Goal: Task Accomplishment & Management: Use online tool/utility

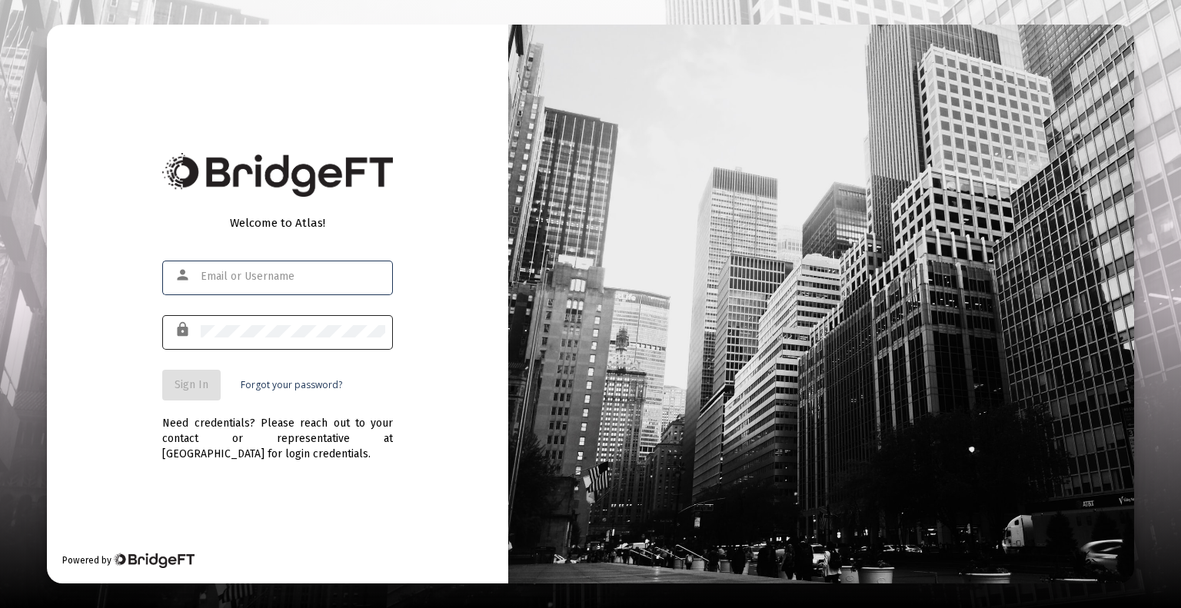
type input "[EMAIL_ADDRESS][DOMAIN_NAME]"
drag, startPoint x: 311, startPoint y: 341, endPoint x: 269, endPoint y: 352, distance: 43.1
click at [311, 339] on div at bounding box center [293, 331] width 185 height 38
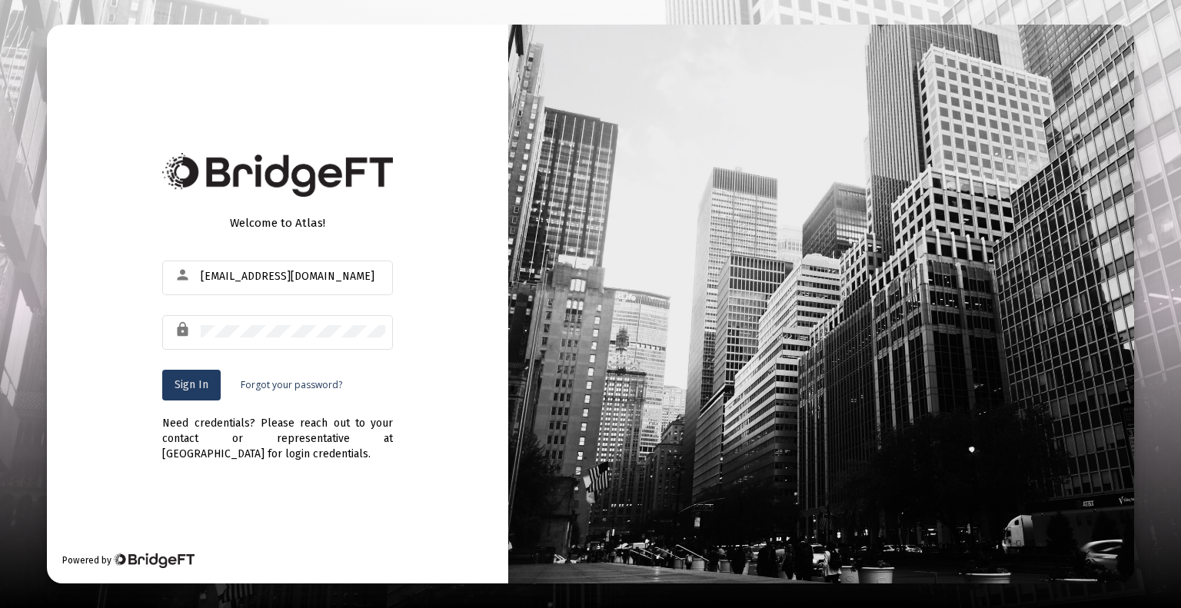
click at [185, 381] on span "Sign In" at bounding box center [192, 384] width 34 height 13
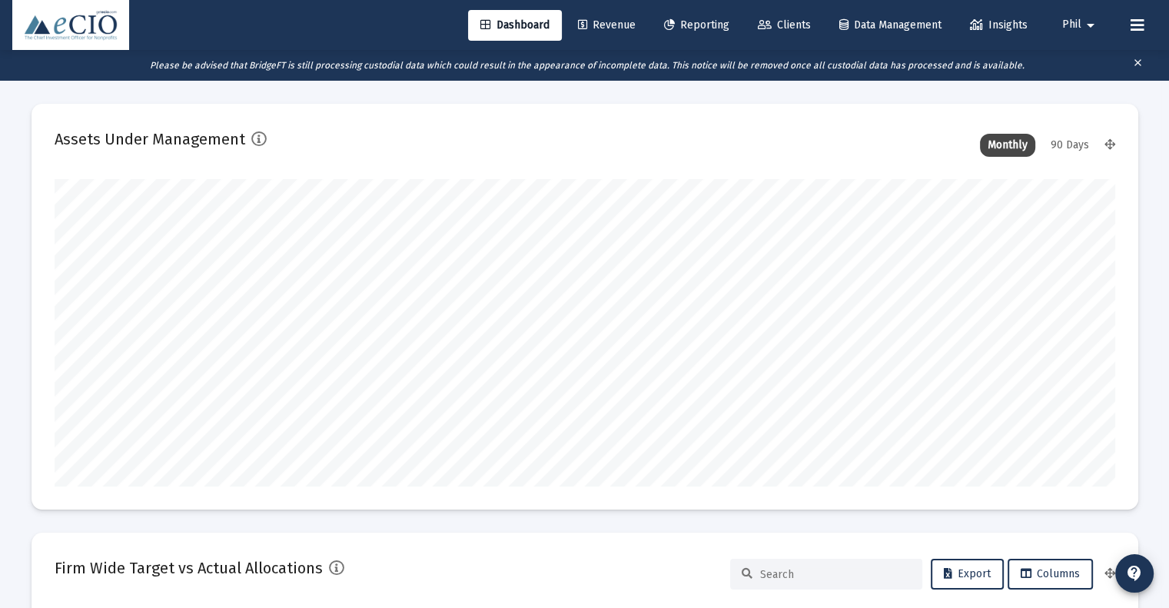
type input "[DATE]"
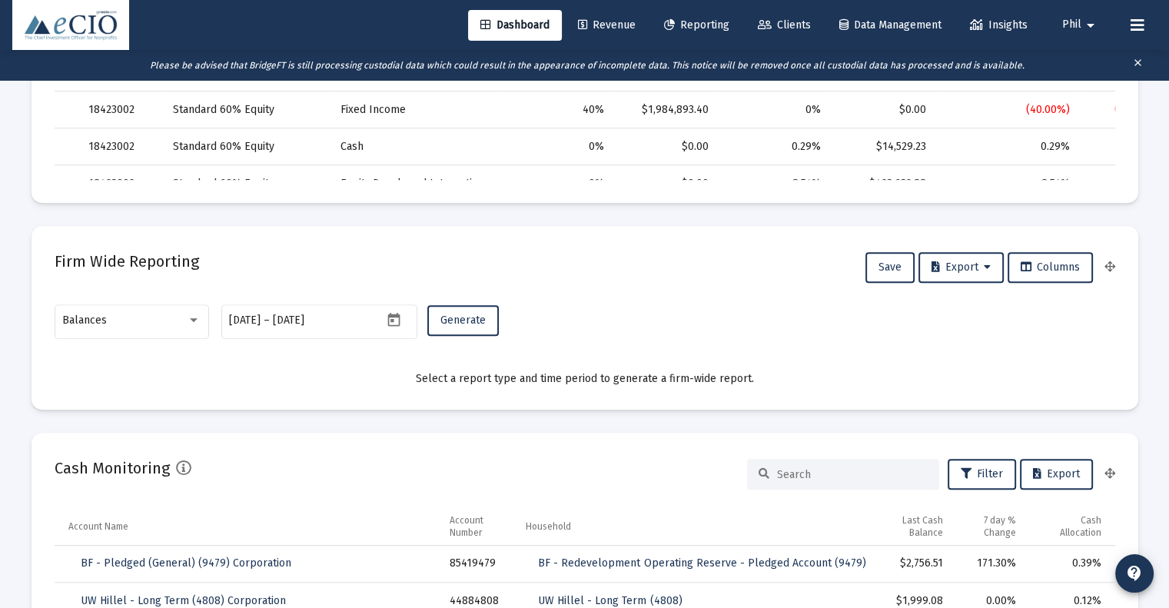
scroll to position [846, 0]
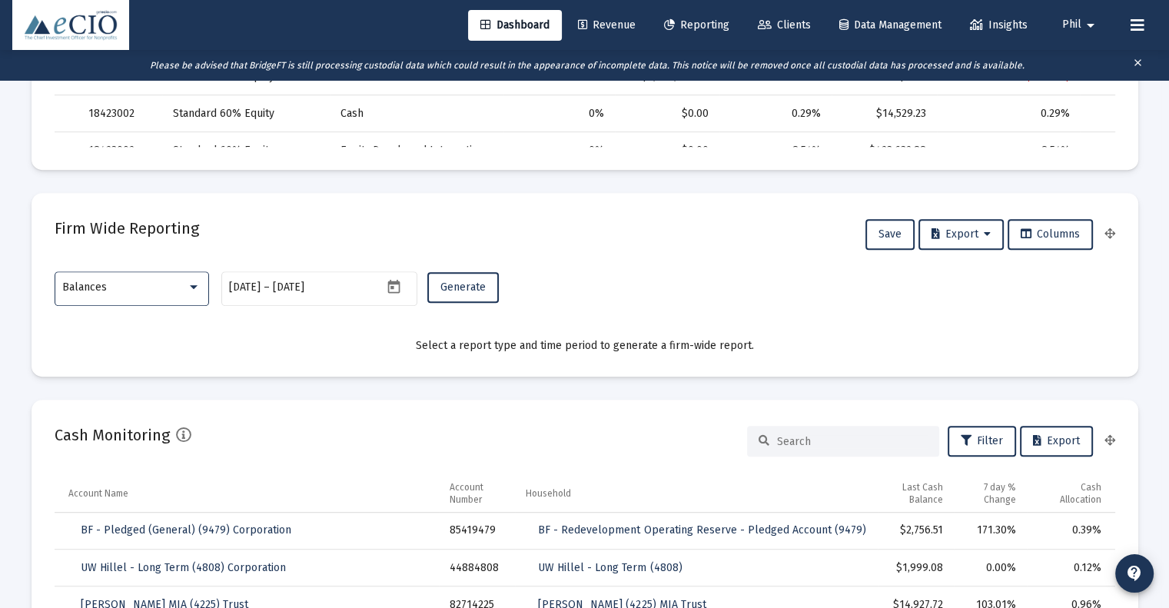
click at [135, 285] on div "Balances" at bounding box center [124, 287] width 125 height 12
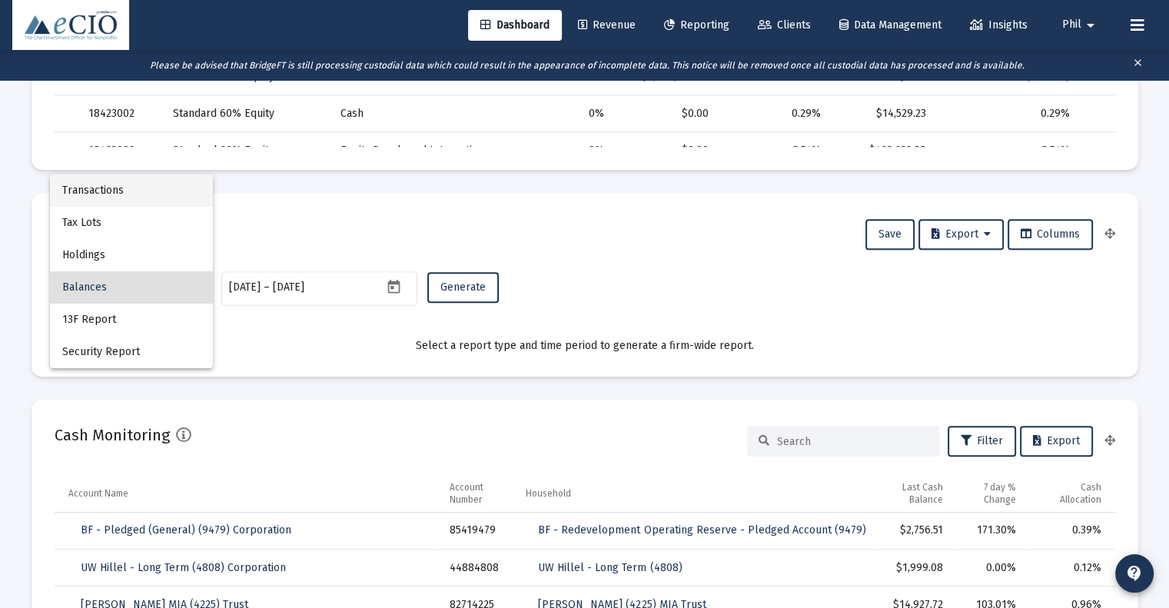
click at [142, 187] on span "Transactions" at bounding box center [131, 191] width 138 height 32
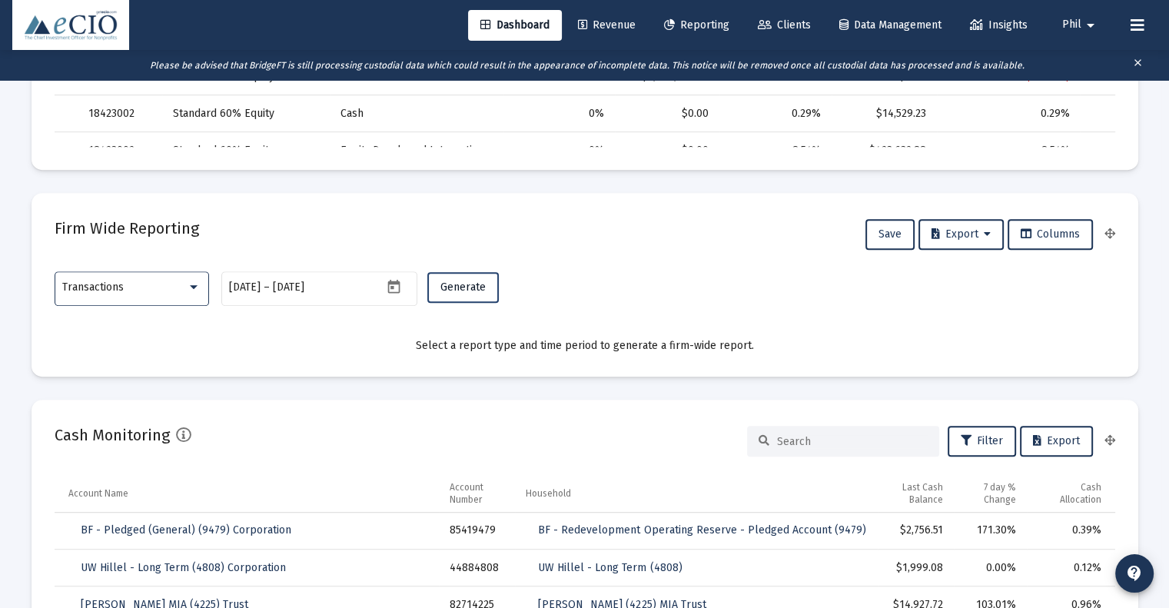
click at [457, 286] on span "Generate" at bounding box center [463, 287] width 45 height 13
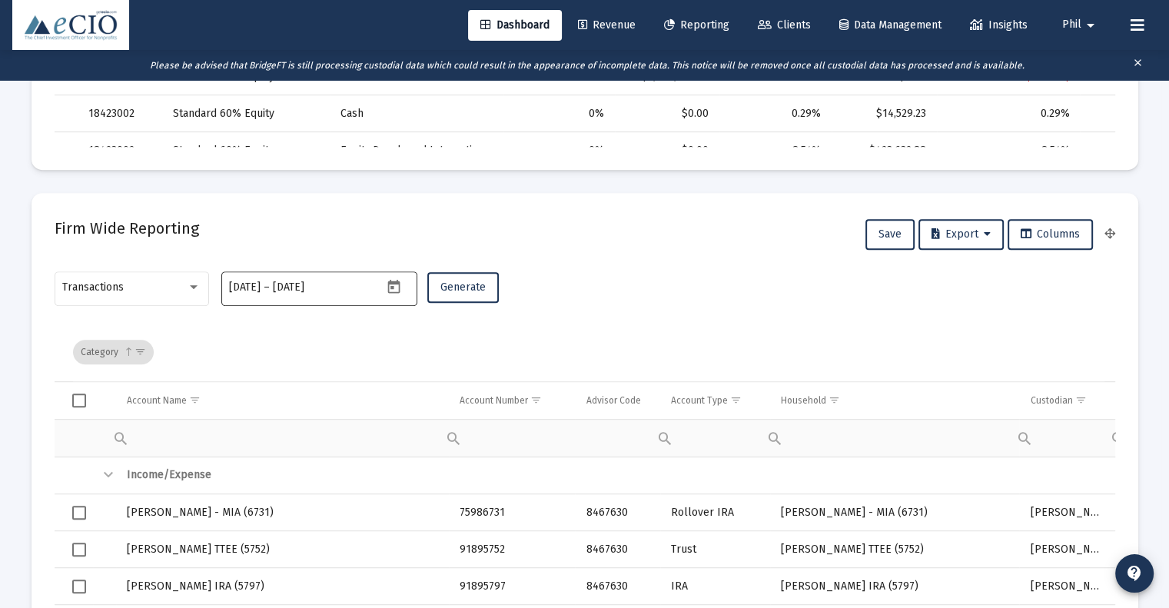
click at [383, 282] on button "Open calendar" at bounding box center [394, 286] width 22 height 22
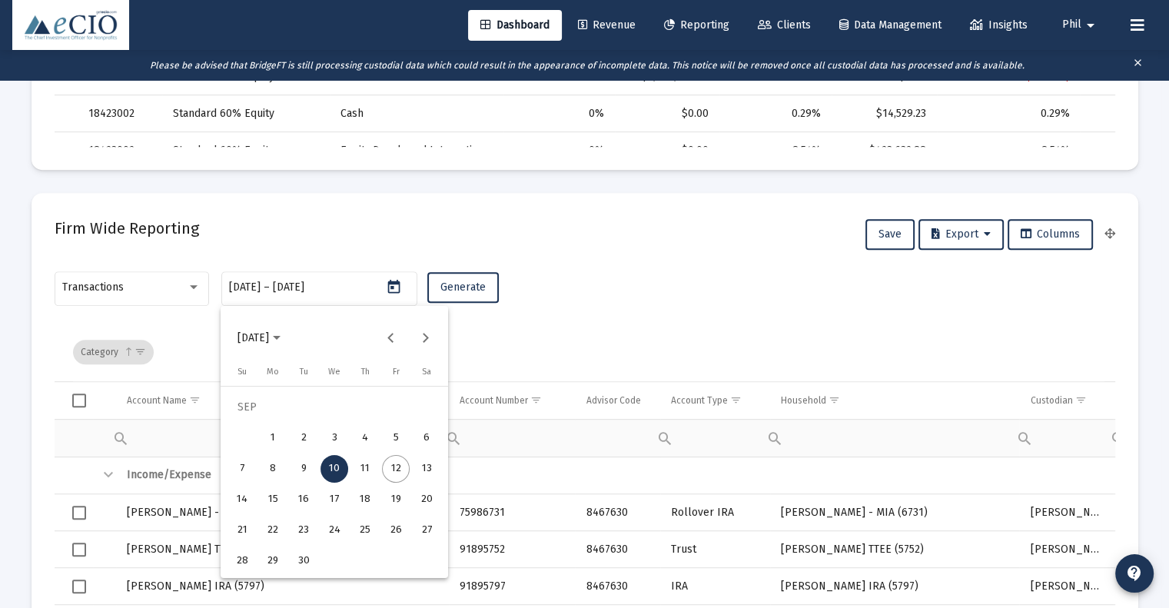
click at [358, 471] on div "11" at bounding box center [365, 469] width 28 height 28
type input "[DATE]"
click at [358, 471] on div "11" at bounding box center [365, 469] width 28 height 28
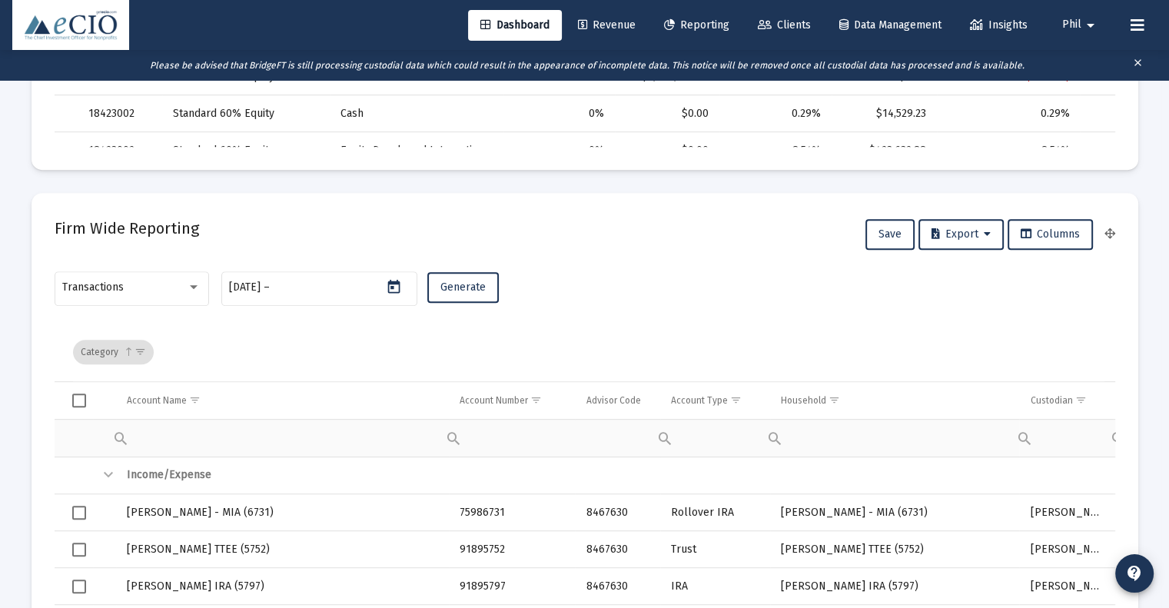
type input "[DATE]"
click at [455, 287] on span "Generate" at bounding box center [463, 287] width 45 height 13
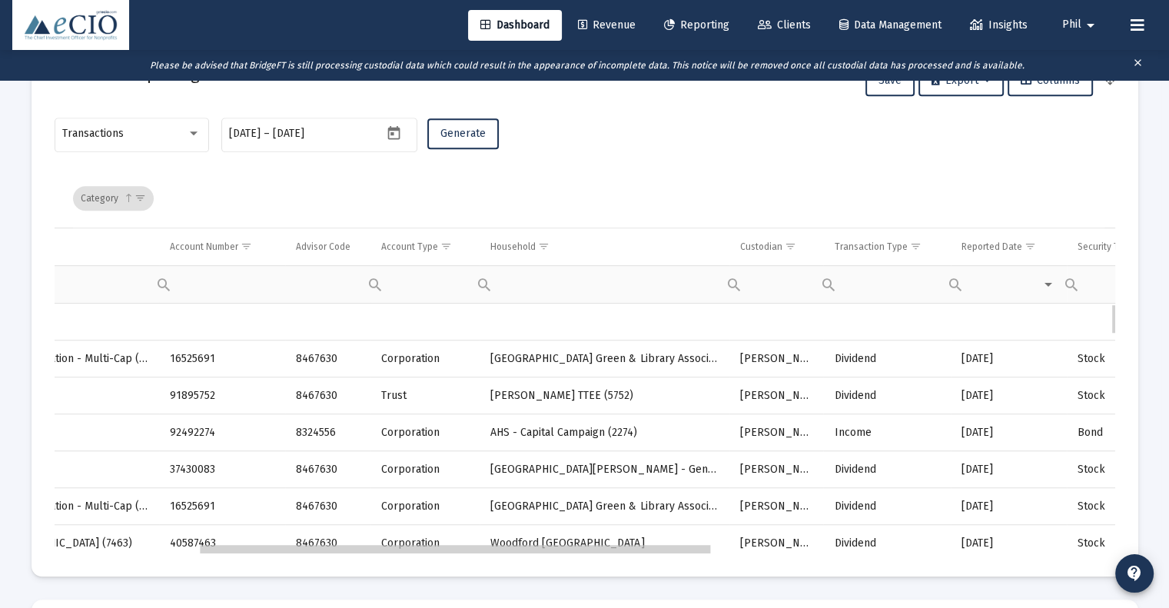
scroll to position [0, 301]
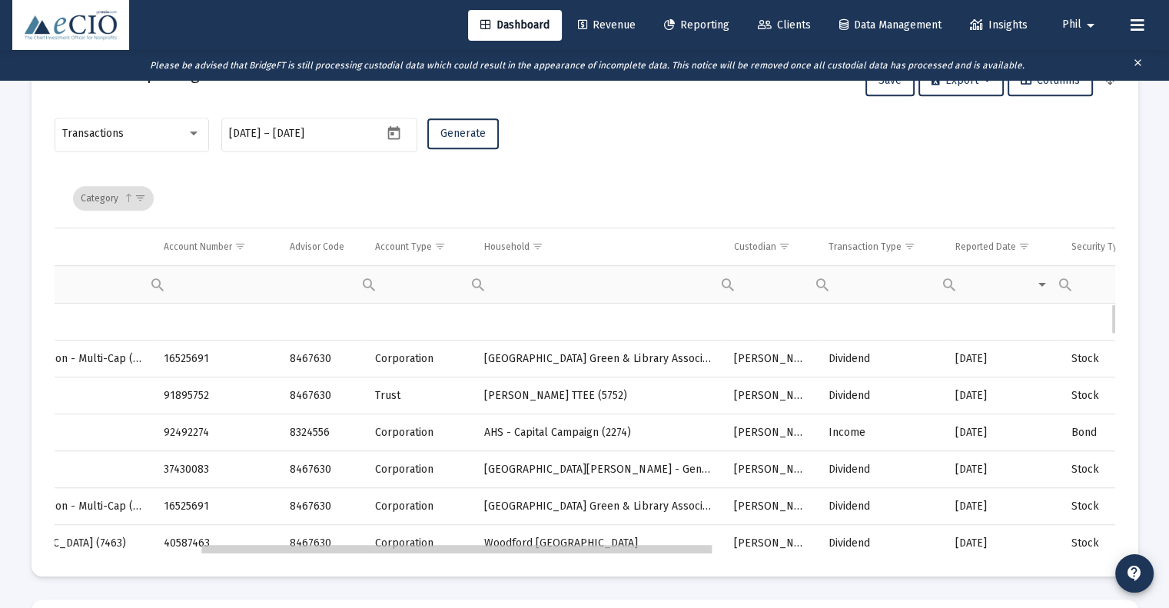
drag, startPoint x: 540, startPoint y: 550, endPoint x: 695, endPoint y: 544, distance: 154.6
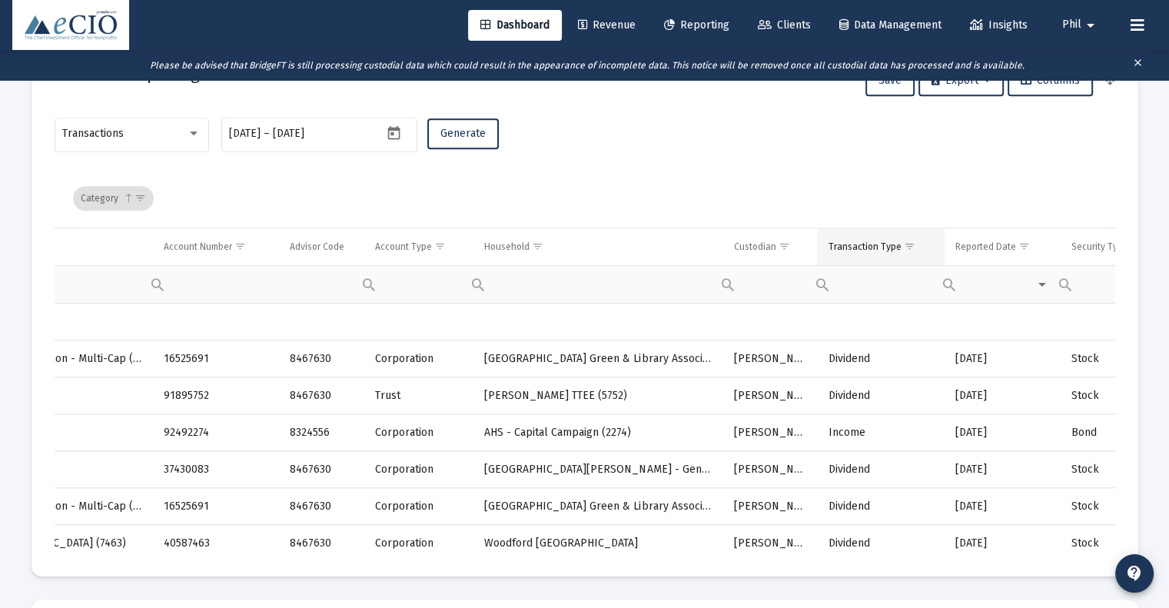
click at [907, 250] on span "Show filter options for column 'Transaction Type'" at bounding box center [909, 247] width 12 height 12
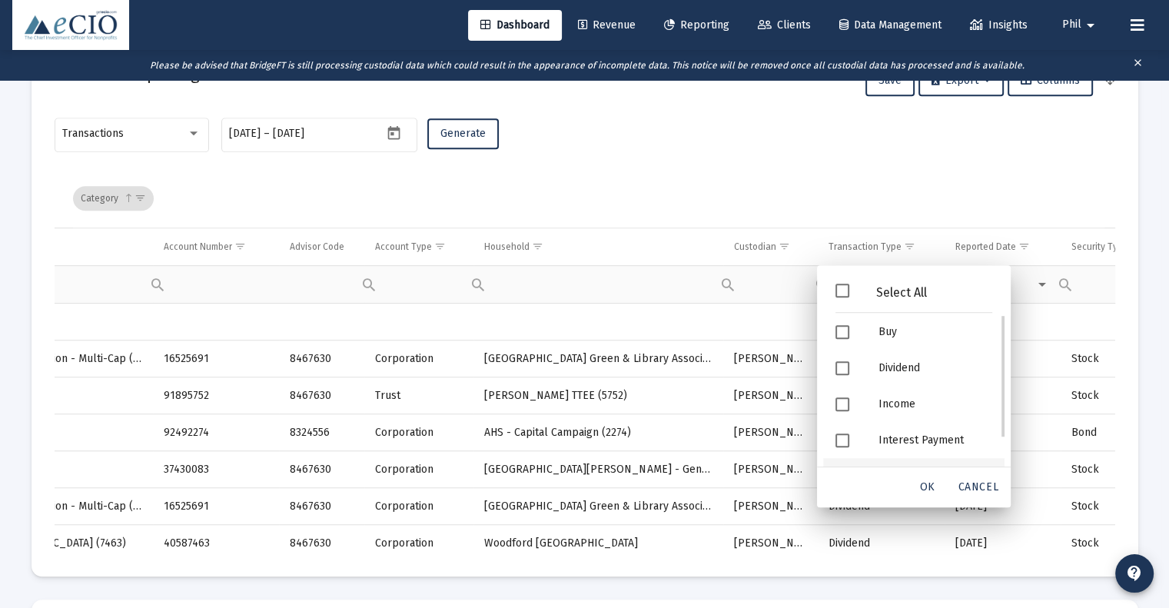
scroll to position [105, 0]
click at [928, 399] on div "Security Withdrawal" at bounding box center [935, 408] width 138 height 36
click at [927, 483] on span "OK" at bounding box center [927, 487] width 15 height 13
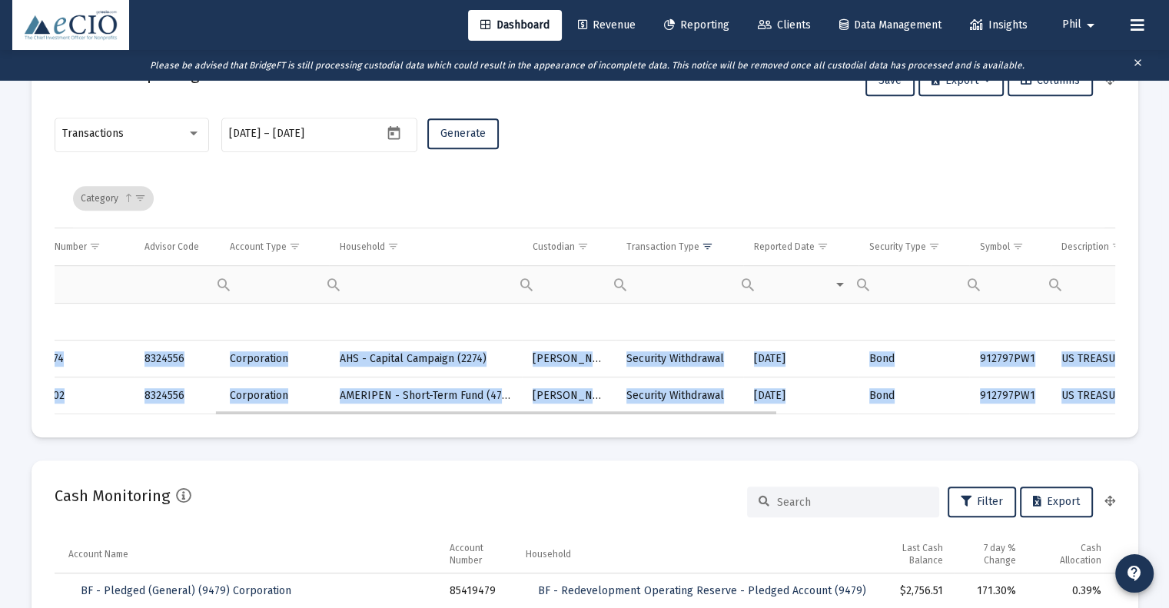
drag, startPoint x: 549, startPoint y: 414, endPoint x: 718, endPoint y: 411, distance: 169.2
click at [718, 411] on mat-card "Firm Wide Reporting Save Export Columns Transactions [DATE] [DATE] – [DATE] Gen…" at bounding box center [585, 238] width 1107 height 398
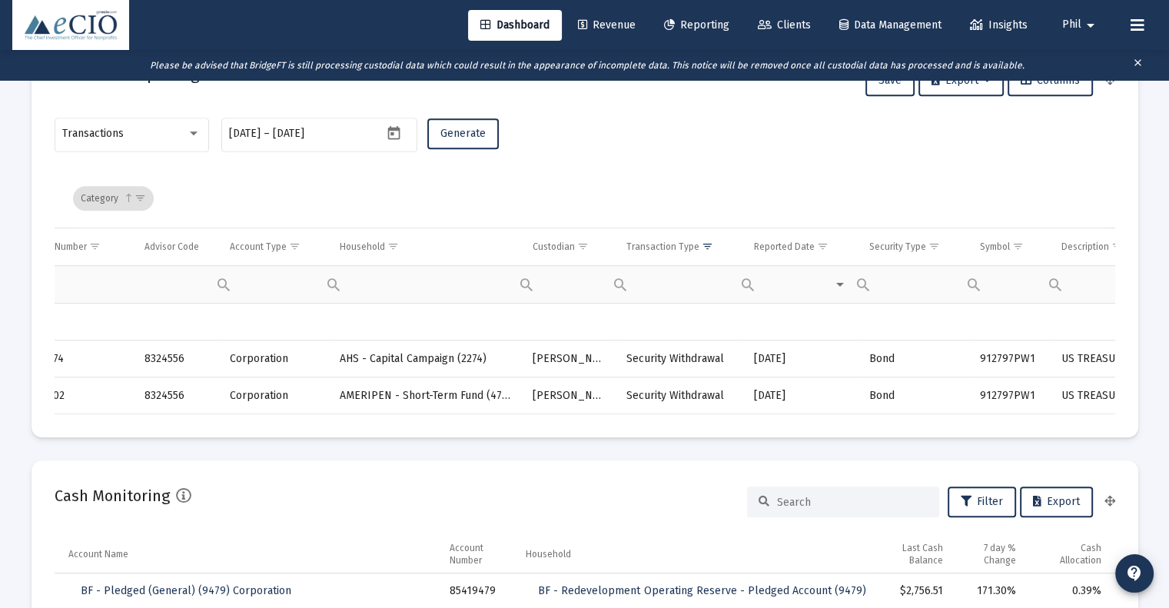
click at [787, 429] on mat-card "Firm Wide Reporting Save Export Columns Transactions [DATE] [DATE] – [DATE] Gen…" at bounding box center [585, 238] width 1107 height 398
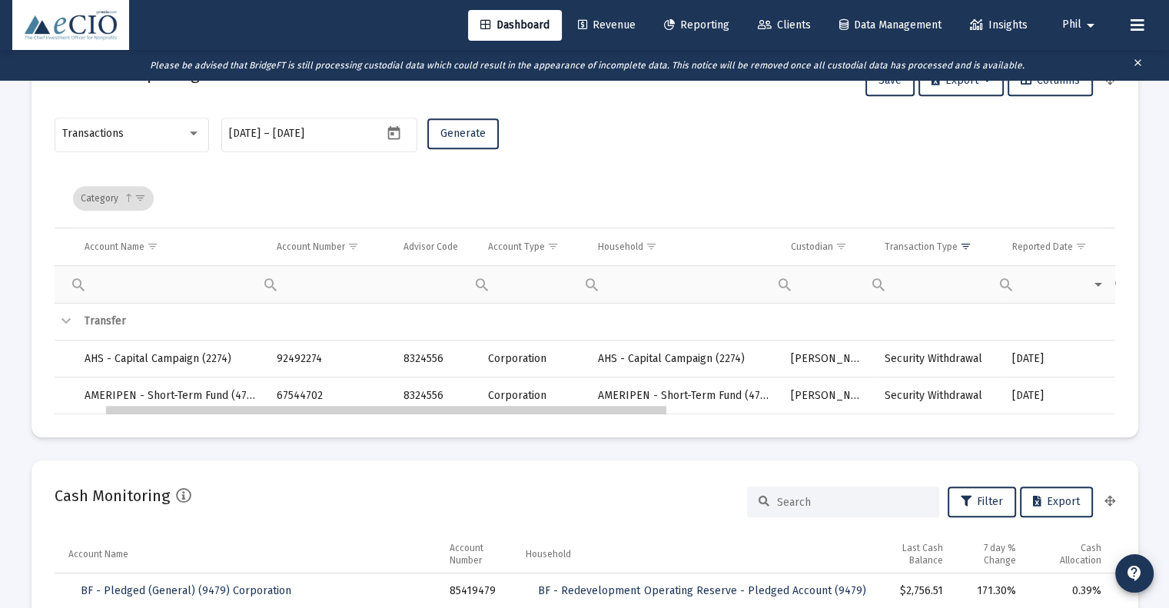
scroll to position [0, 0]
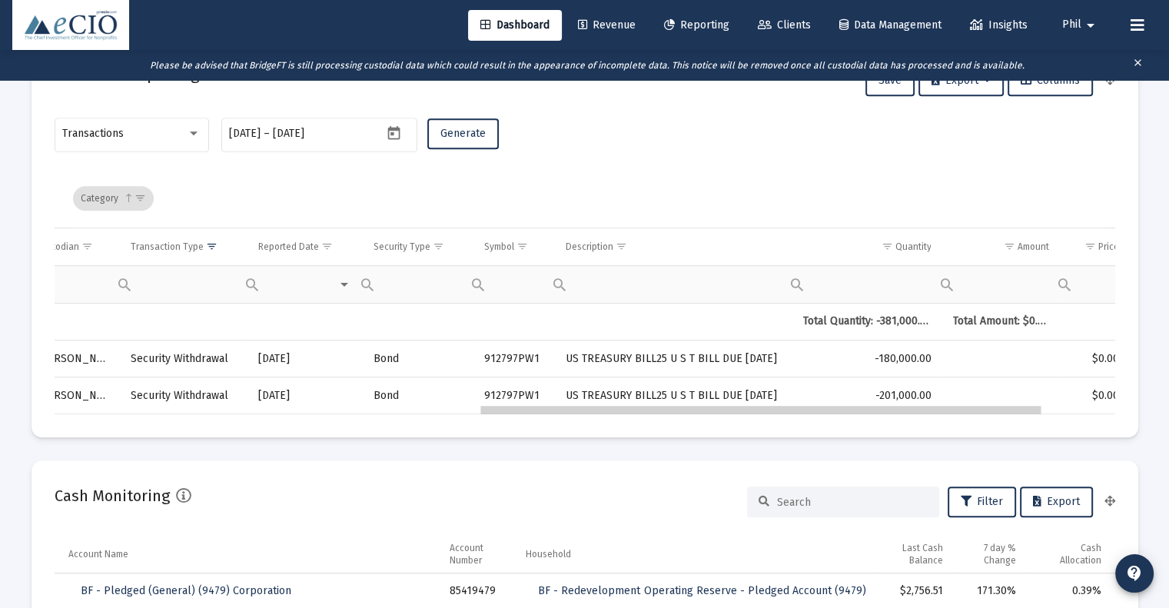
drag, startPoint x: 749, startPoint y: 411, endPoint x: 1016, endPoint y: 374, distance: 270.2
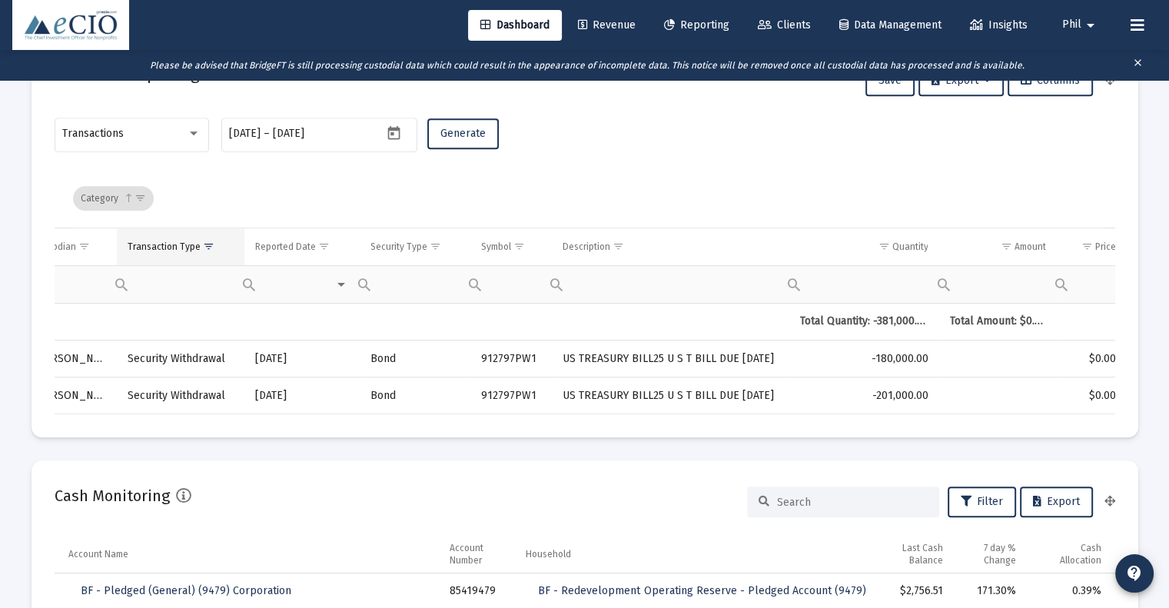
click at [203, 245] on span "Show filter options for column 'Transaction Type'" at bounding box center [209, 247] width 12 height 12
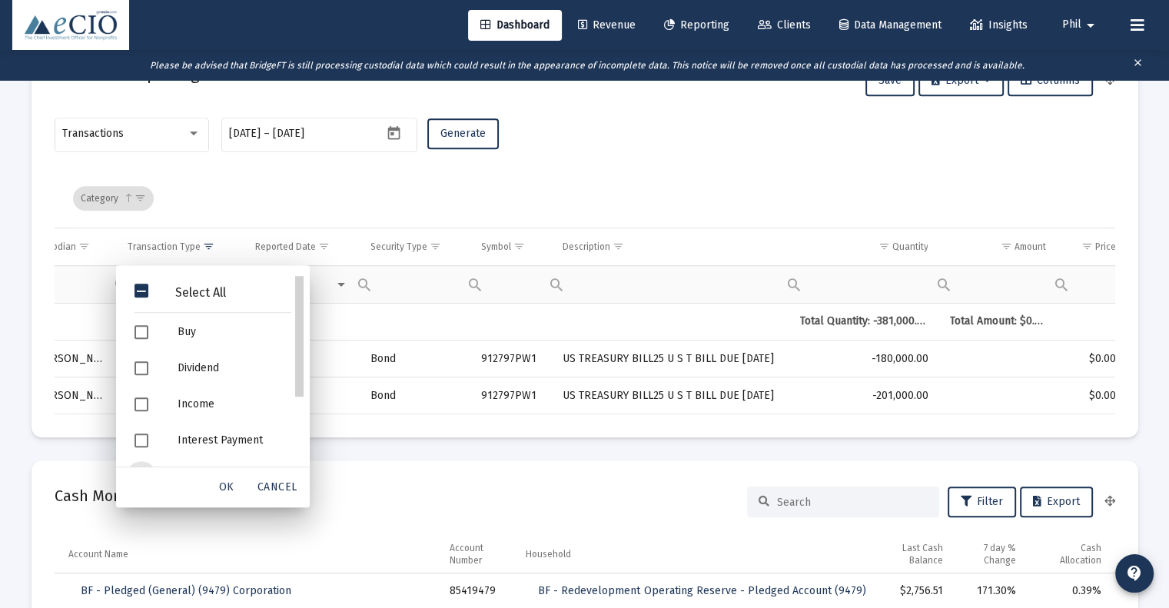
drag, startPoint x: 299, startPoint y: 384, endPoint x: 303, endPoint y: 311, distance: 72.4
click at [589, 169] on div "Category" at bounding box center [589, 198] width 1032 height 58
